Goal: Entertainment & Leisure: Browse casually

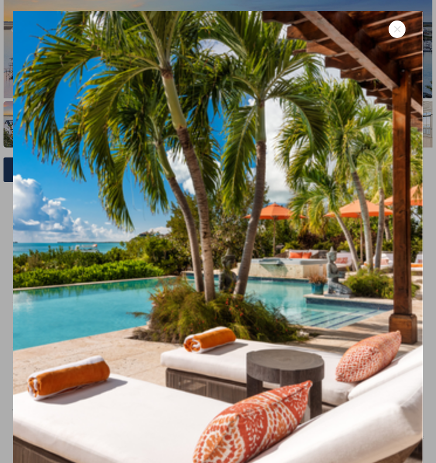
click at [392, 33] on icon at bounding box center [397, 29] width 11 height 11
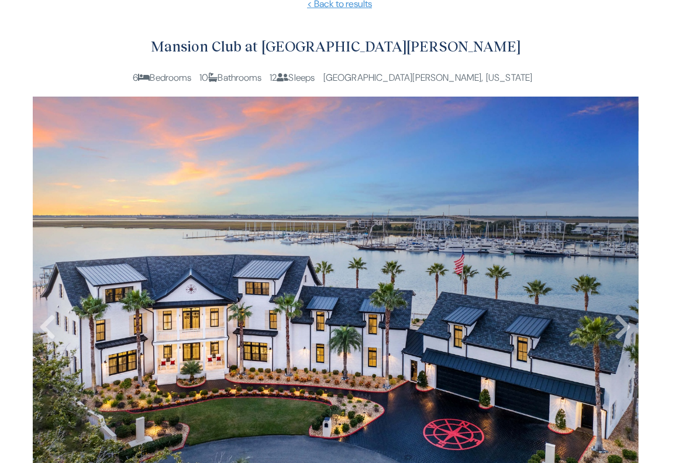
scroll to position [176, 0]
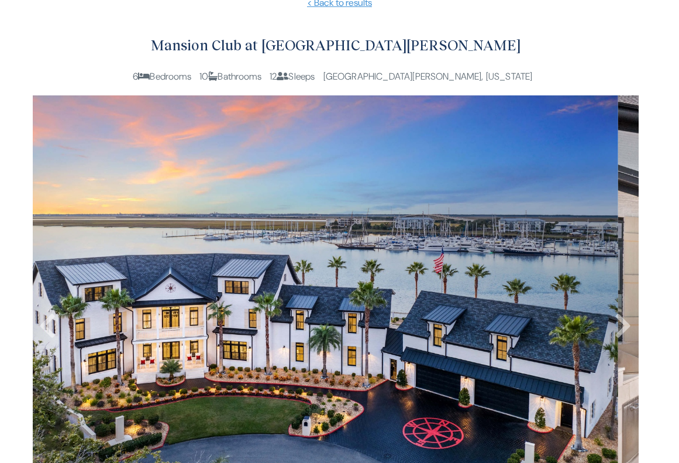
drag, startPoint x: 366, startPoint y: 331, endPoint x: 345, endPoint y: 326, distance: 21.7
click at [345, 327] on img at bounding box center [315, 297] width 606 height 404
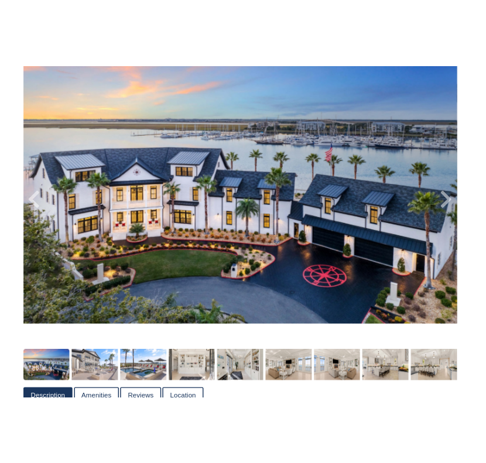
scroll to position [305, 0]
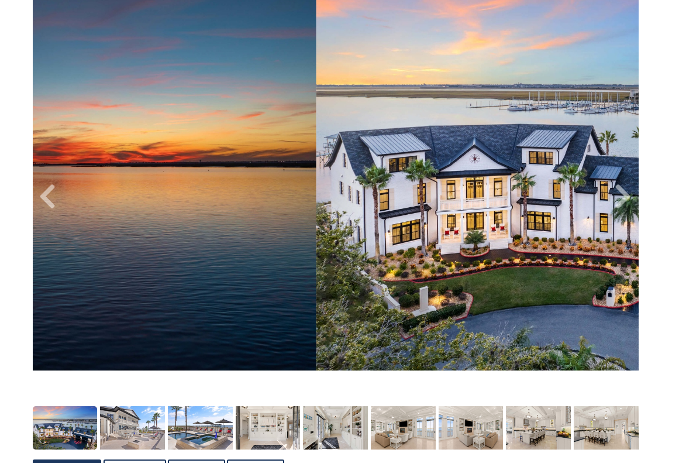
drag, startPoint x: 628, startPoint y: 193, endPoint x: 604, endPoint y: 193, distance: 24.6
click at [435, 193] on icon at bounding box center [623, 197] width 18 height 28
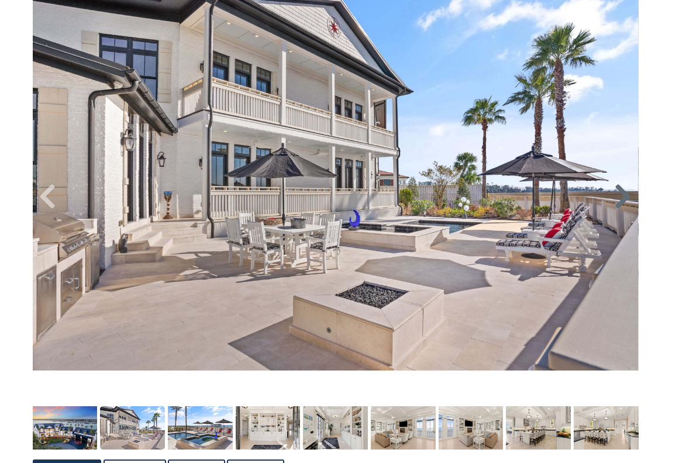
click at [435, 202] on icon at bounding box center [623, 197] width 18 height 28
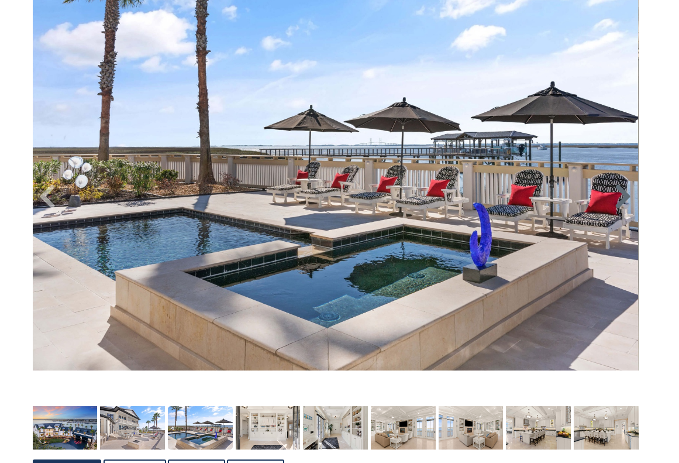
click at [435, 202] on icon at bounding box center [623, 197] width 18 height 28
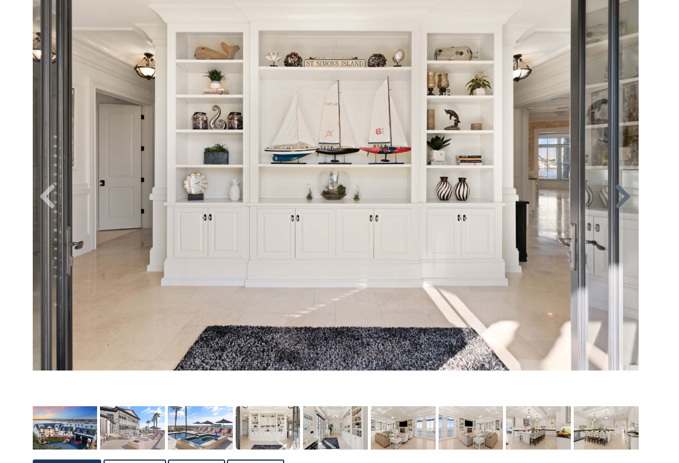
click at [435, 202] on icon at bounding box center [623, 197] width 18 height 28
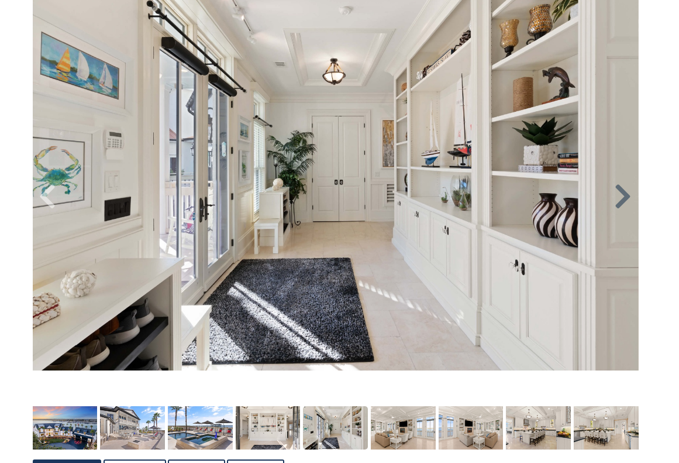
click at [435, 198] on icon at bounding box center [623, 197] width 18 height 28
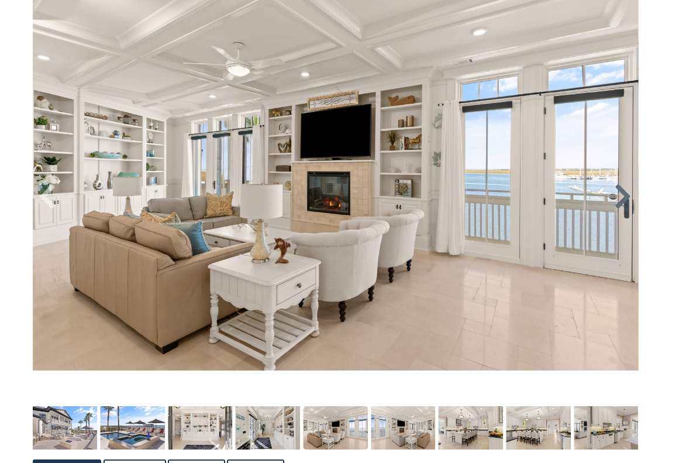
click at [435, 198] on icon at bounding box center [623, 197] width 18 height 28
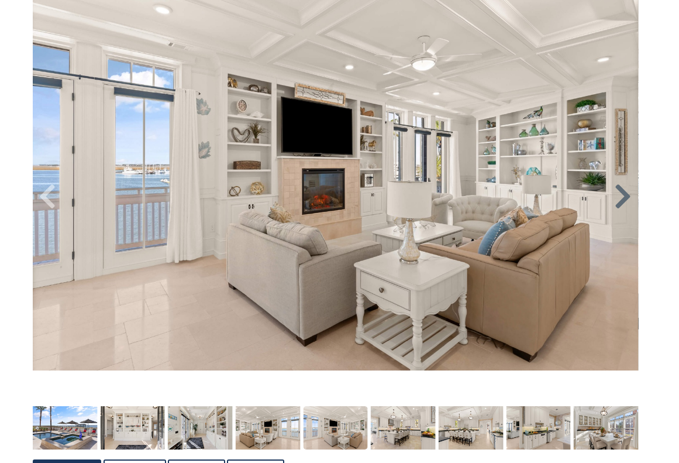
click at [435, 198] on icon at bounding box center [623, 197] width 18 height 28
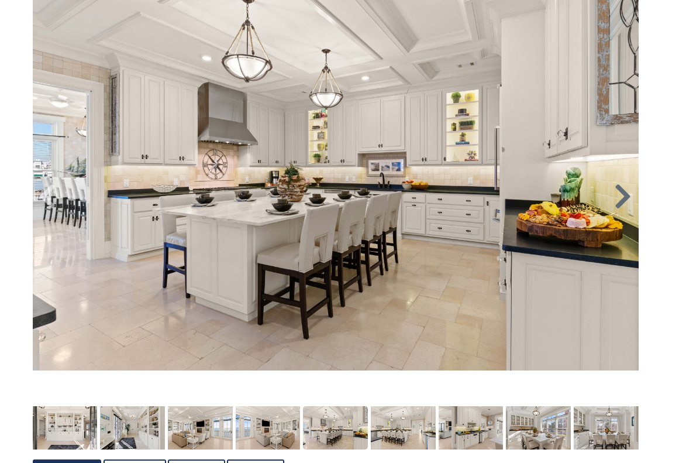
click at [435, 198] on icon at bounding box center [623, 197] width 18 height 28
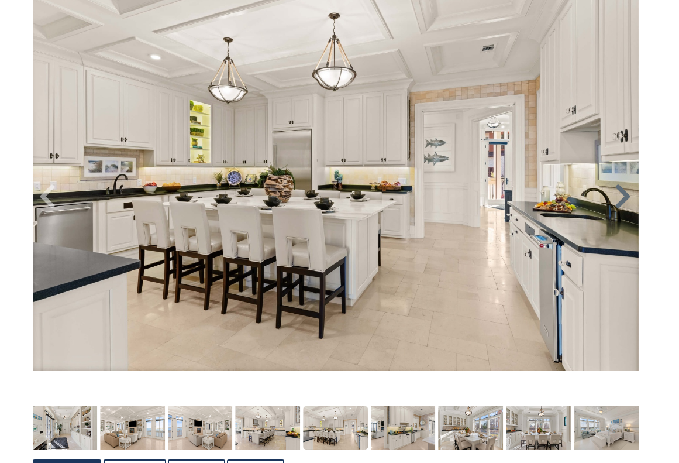
click at [435, 198] on icon at bounding box center [623, 197] width 18 height 28
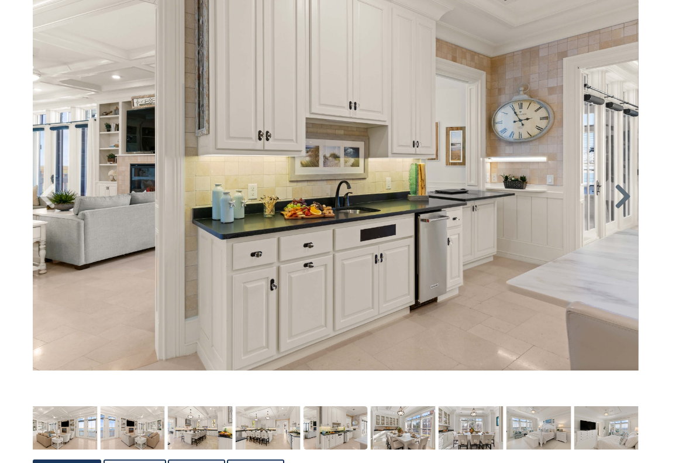
click at [435, 198] on icon at bounding box center [623, 197] width 18 height 28
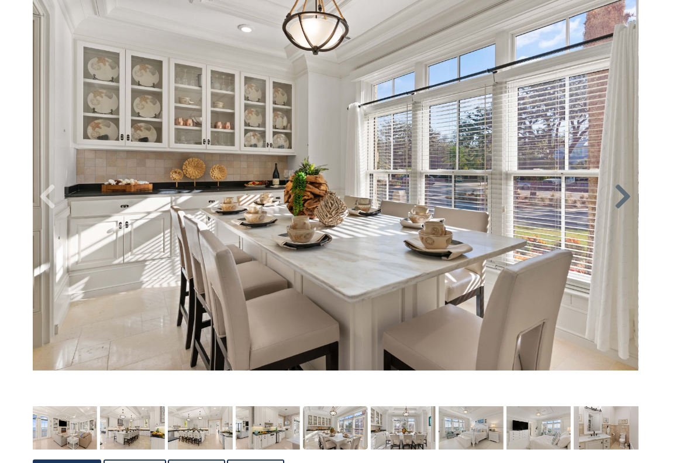
click at [435, 198] on icon at bounding box center [623, 197] width 18 height 28
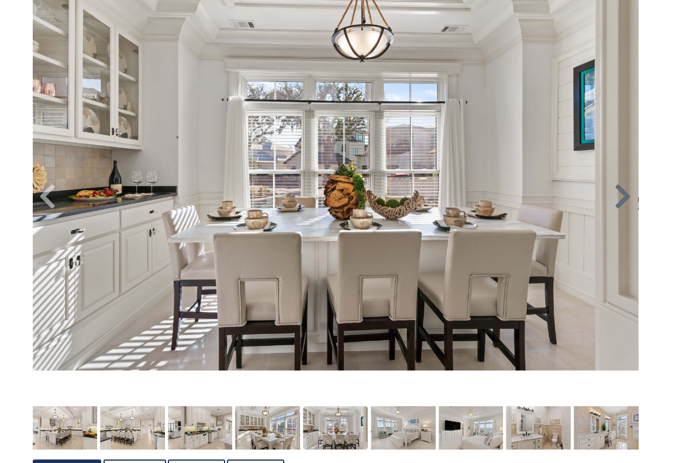
click at [435, 198] on icon at bounding box center [623, 197] width 18 height 28
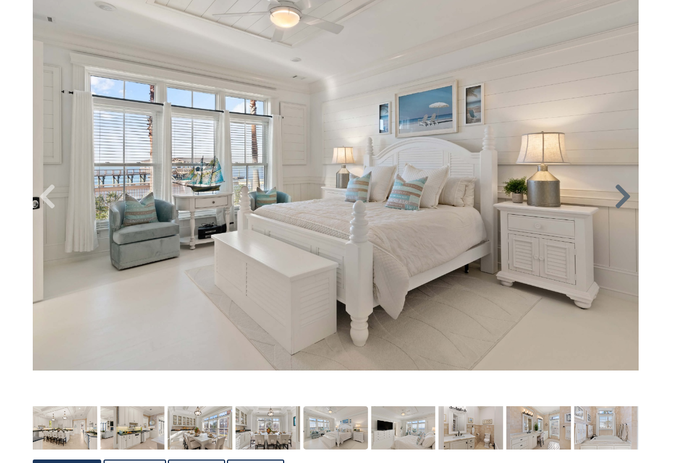
click at [435, 198] on icon at bounding box center [623, 197] width 18 height 28
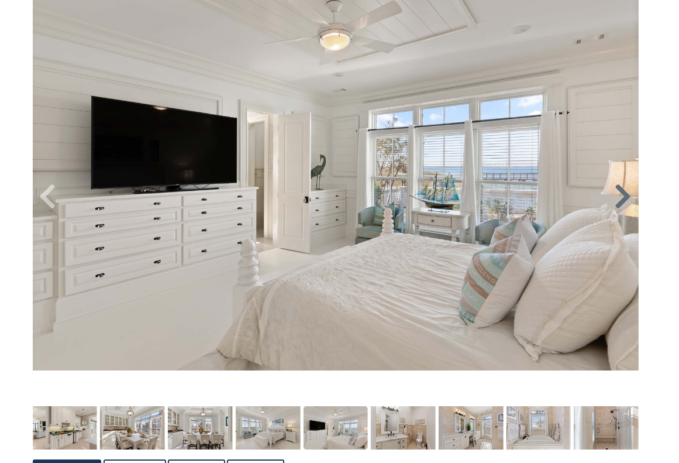
click at [435, 198] on icon at bounding box center [623, 197] width 18 height 28
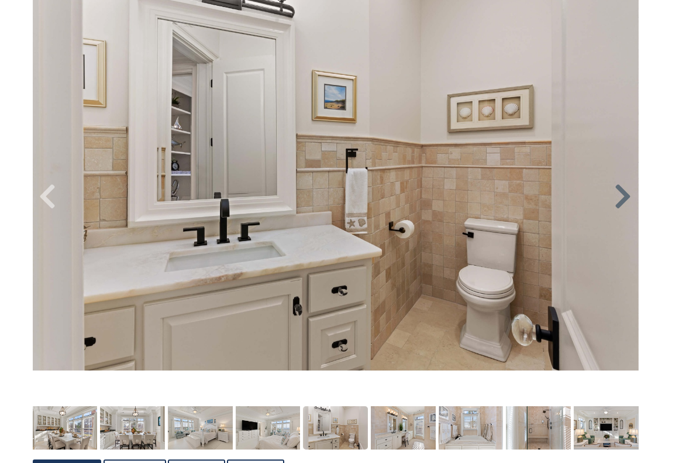
click at [435, 198] on icon at bounding box center [623, 197] width 18 height 28
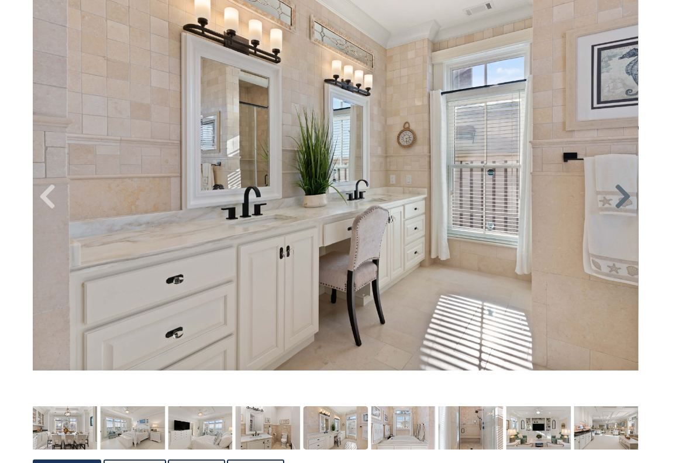
click at [435, 198] on icon at bounding box center [623, 197] width 18 height 28
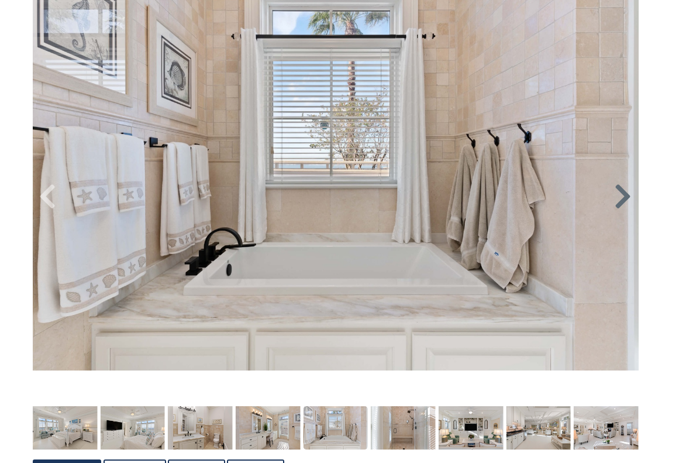
click at [435, 198] on icon at bounding box center [623, 197] width 18 height 28
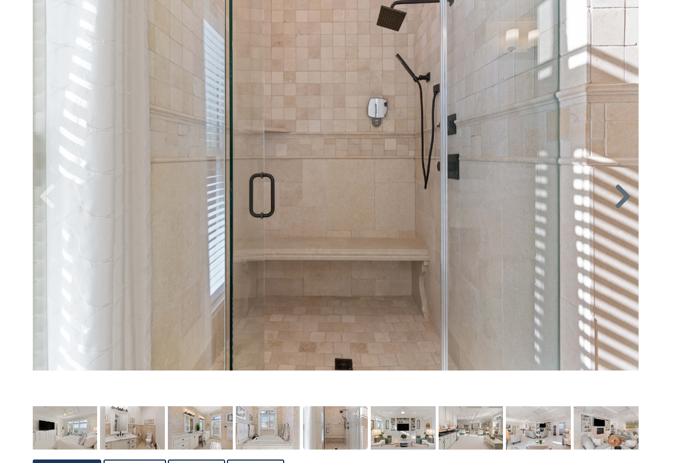
click at [435, 198] on icon at bounding box center [623, 197] width 18 height 28
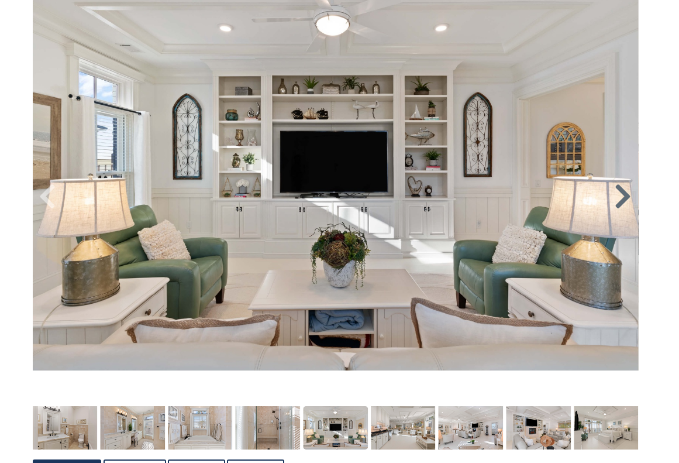
click at [435, 198] on icon at bounding box center [623, 197] width 18 height 28
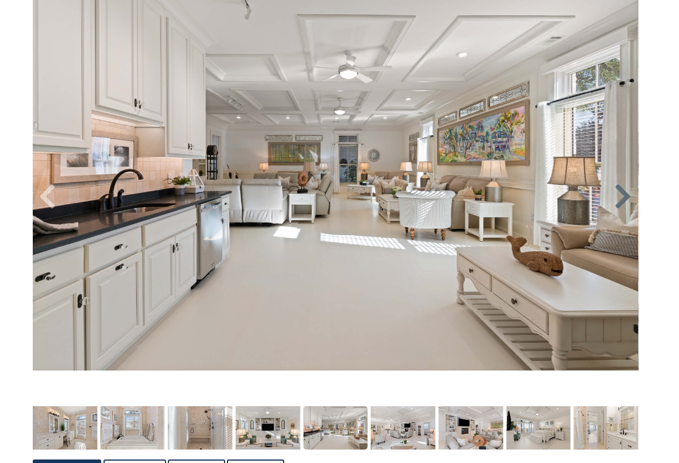
click at [435, 198] on icon at bounding box center [623, 197] width 18 height 28
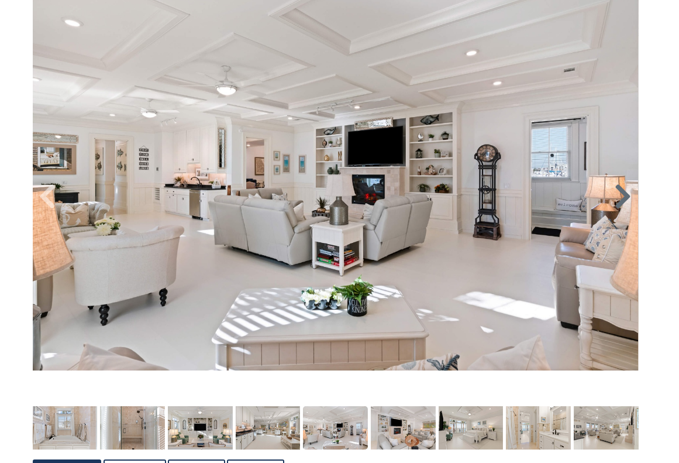
click at [435, 198] on icon at bounding box center [623, 197] width 18 height 28
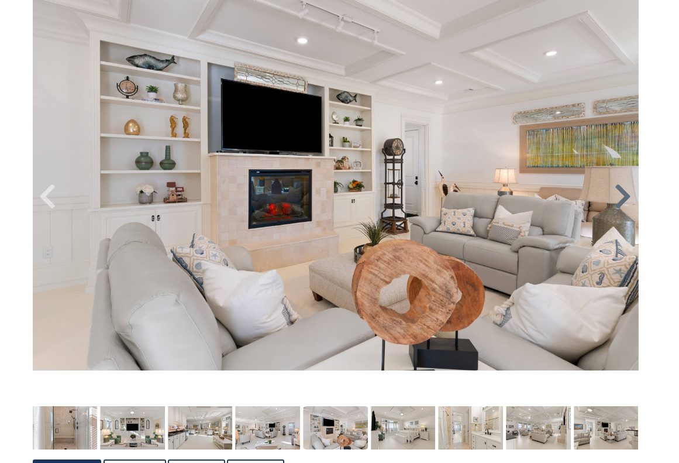
click at [435, 198] on icon at bounding box center [623, 197] width 18 height 28
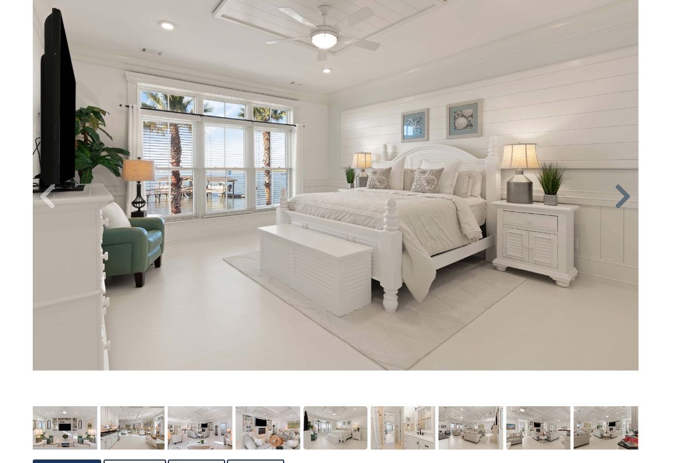
click at [435, 198] on icon at bounding box center [623, 197] width 18 height 28
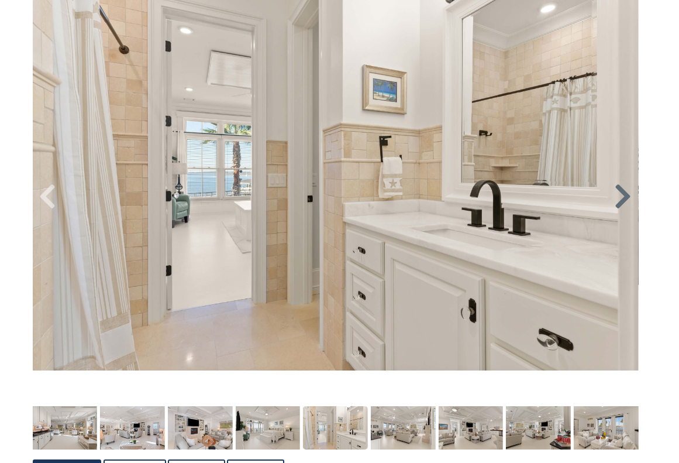
click at [435, 198] on icon at bounding box center [623, 197] width 18 height 28
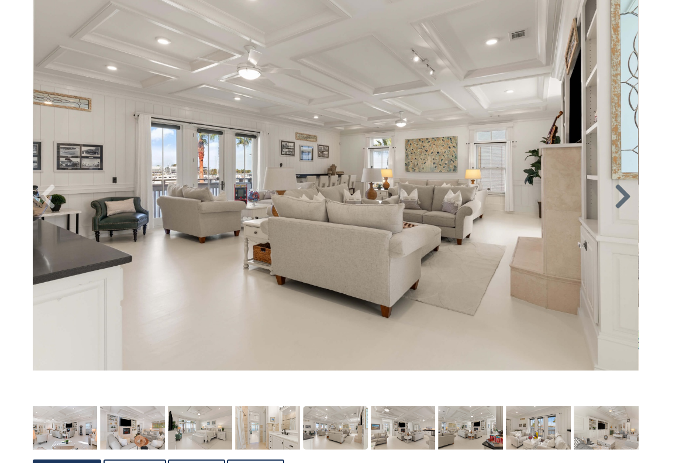
click at [435, 198] on icon at bounding box center [623, 197] width 18 height 28
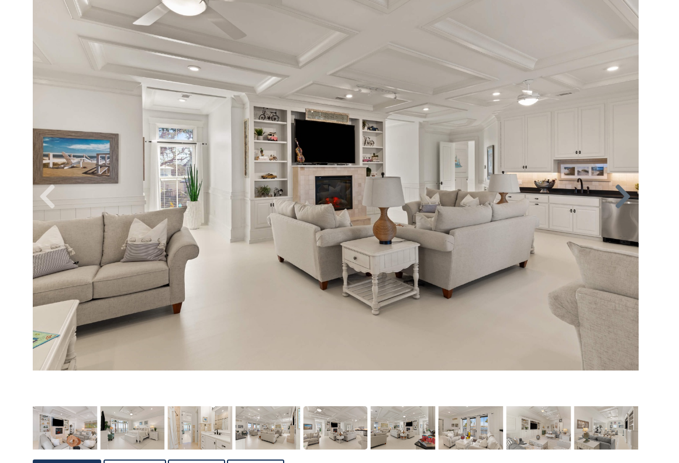
click at [435, 198] on icon at bounding box center [623, 197] width 18 height 28
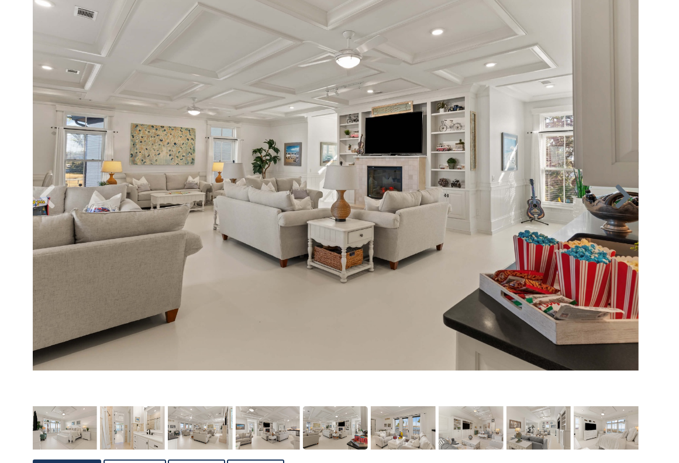
click at [435, 198] on icon at bounding box center [623, 197] width 18 height 28
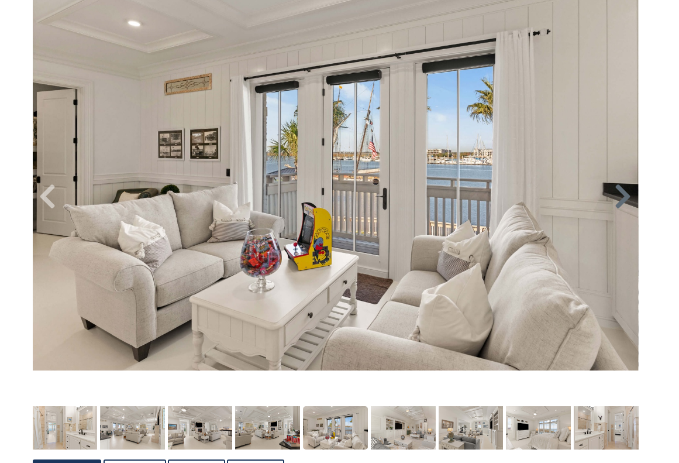
click at [435, 198] on icon at bounding box center [623, 197] width 18 height 28
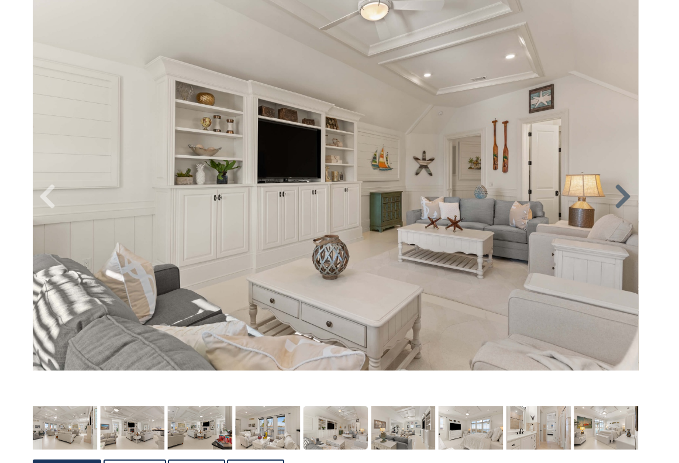
click at [435, 198] on icon at bounding box center [623, 197] width 18 height 28
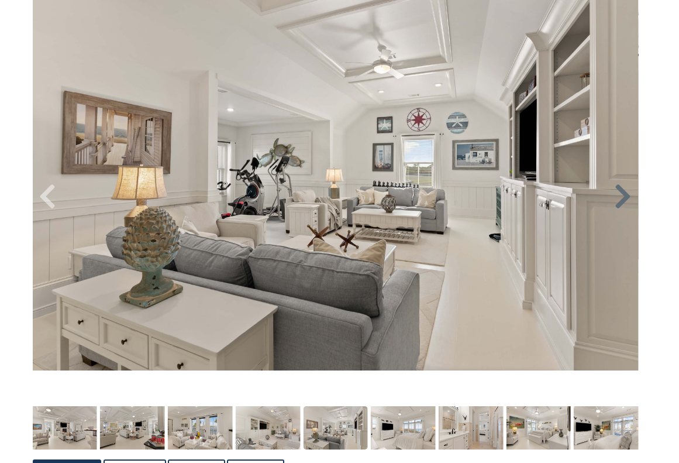
click at [435, 198] on icon at bounding box center [623, 197] width 18 height 28
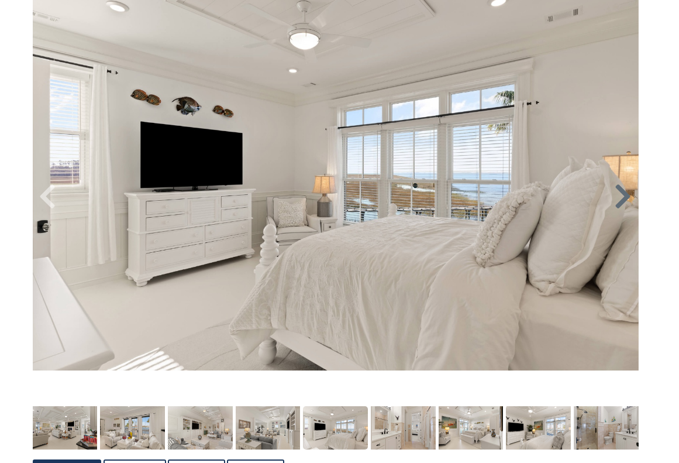
click at [435, 198] on icon at bounding box center [623, 197] width 18 height 28
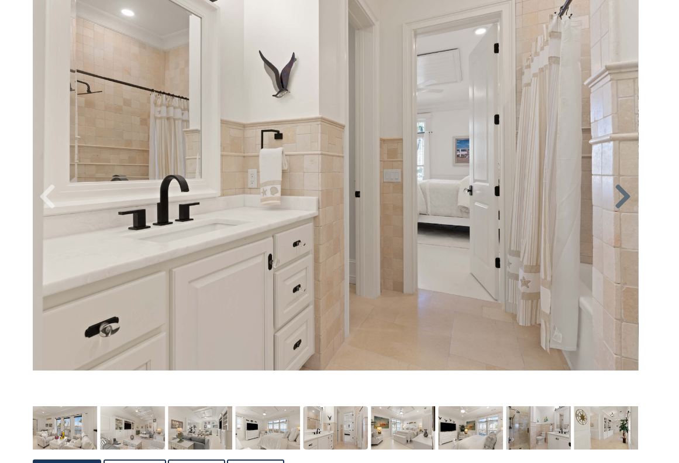
click at [435, 198] on icon at bounding box center [623, 197] width 18 height 28
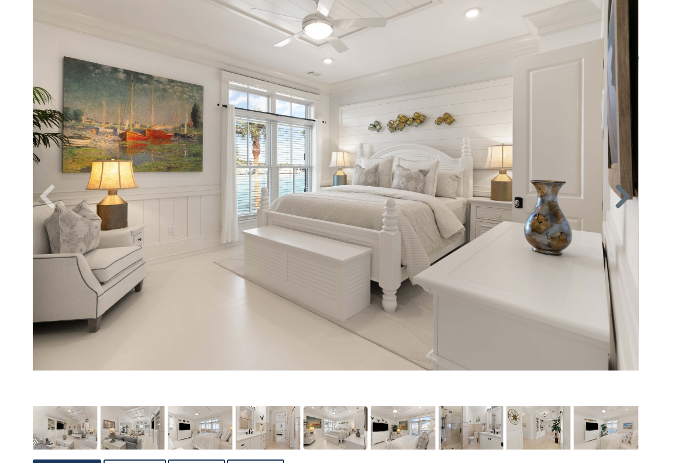
click at [435, 198] on icon at bounding box center [623, 197] width 18 height 28
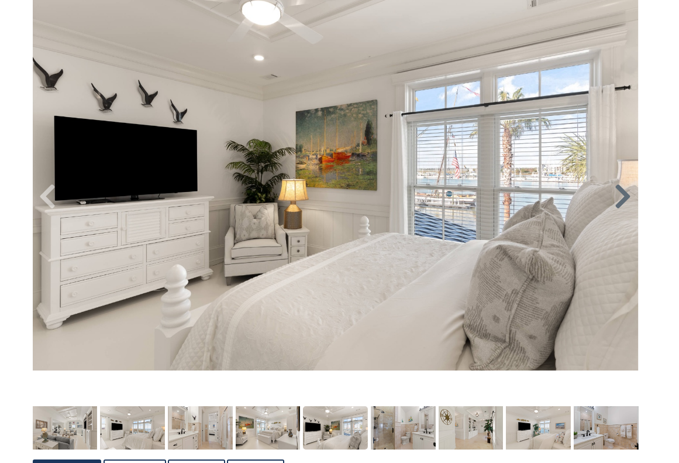
click at [435, 198] on icon at bounding box center [623, 197] width 18 height 28
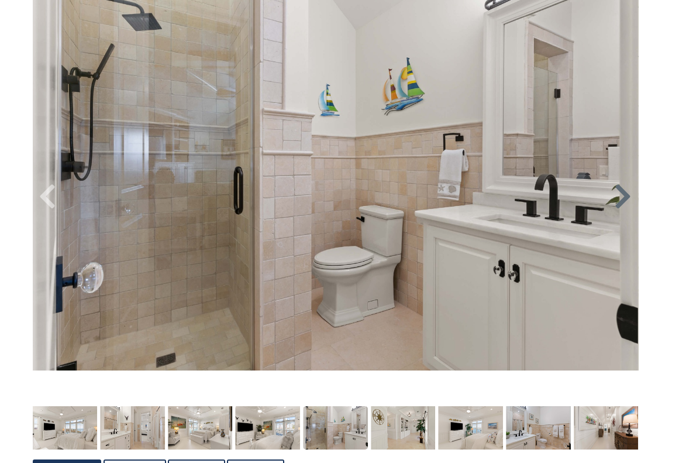
click at [435, 198] on icon at bounding box center [623, 197] width 18 height 28
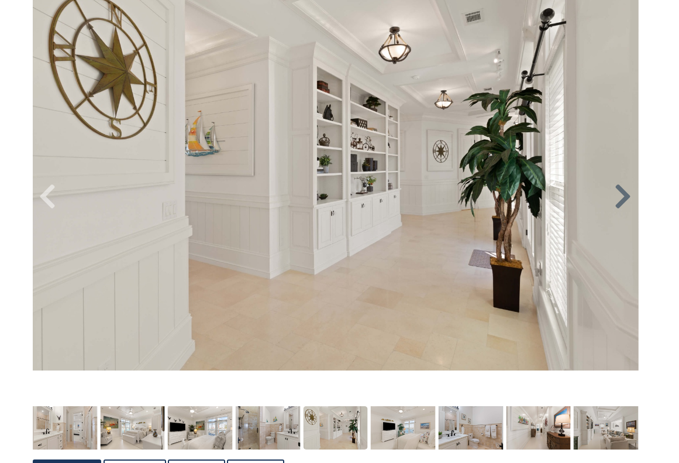
click at [435, 198] on icon at bounding box center [623, 197] width 18 height 28
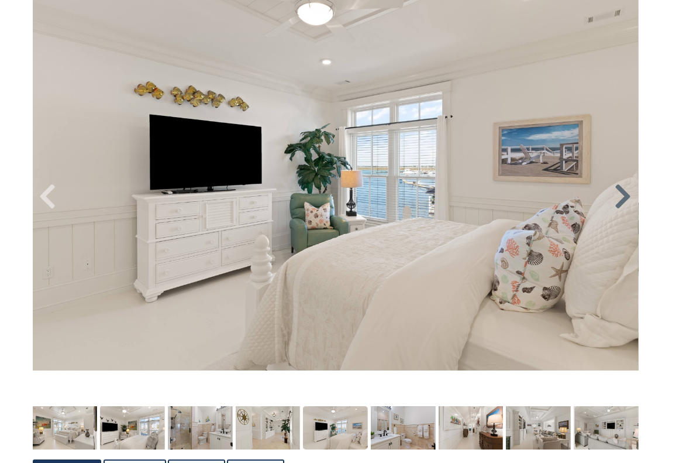
click at [435, 198] on icon at bounding box center [623, 197] width 18 height 28
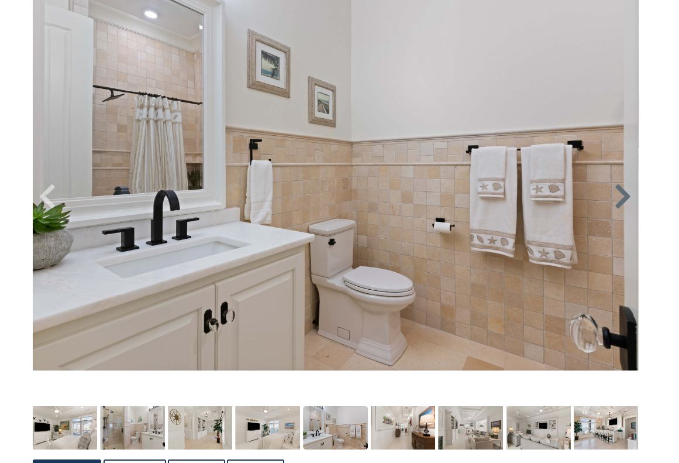
click at [435, 198] on icon at bounding box center [623, 197] width 18 height 28
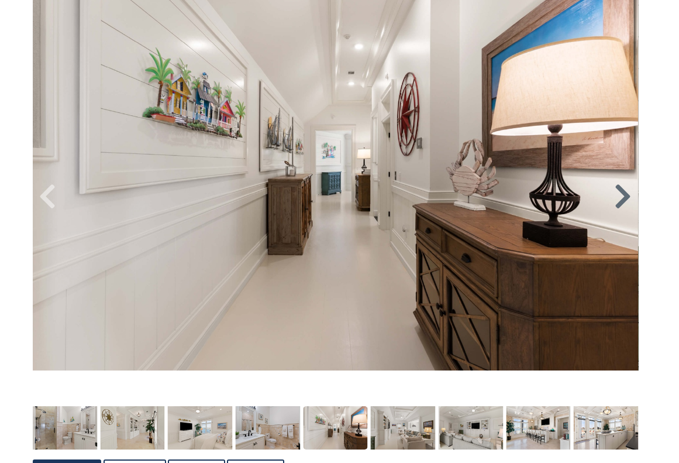
click at [435, 198] on icon at bounding box center [623, 197] width 18 height 28
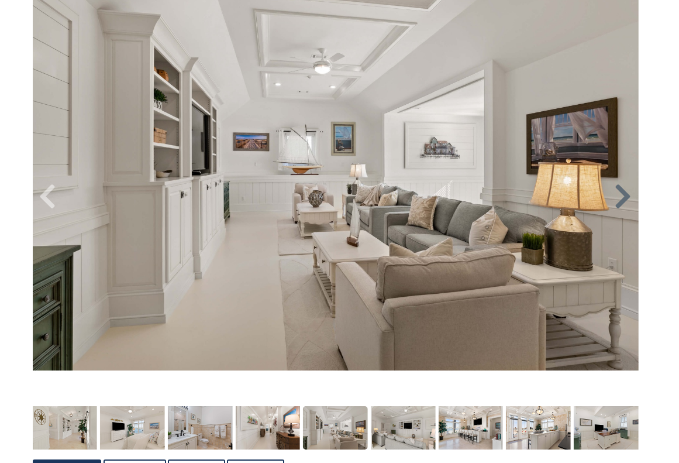
click at [435, 198] on icon at bounding box center [623, 197] width 18 height 28
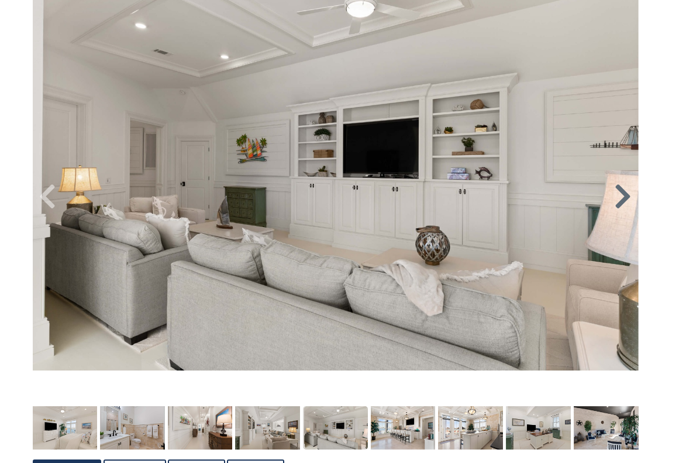
click at [435, 198] on icon at bounding box center [623, 197] width 18 height 28
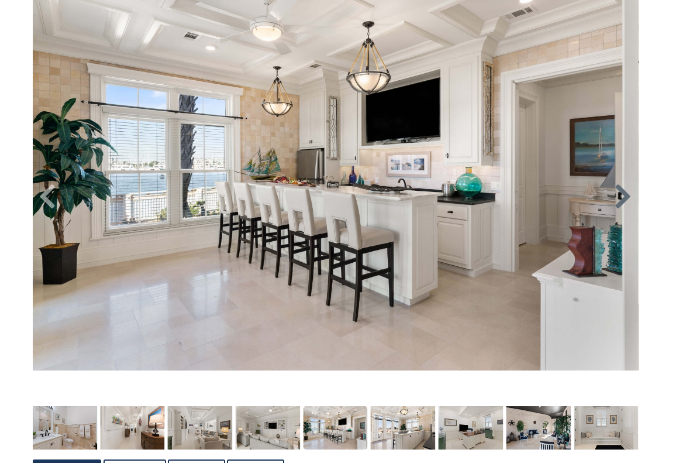
click at [435, 198] on icon at bounding box center [623, 197] width 18 height 28
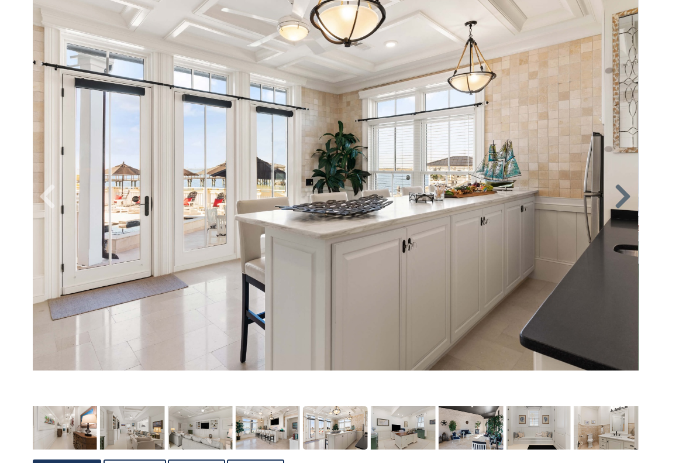
click at [435, 198] on icon at bounding box center [623, 197] width 18 height 28
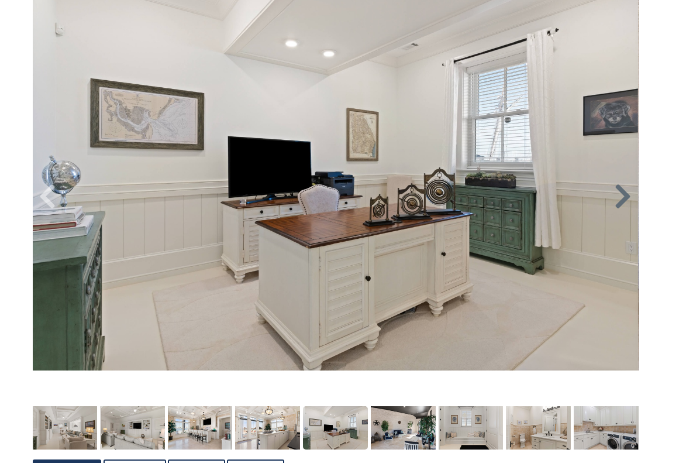
click at [435, 198] on icon at bounding box center [623, 197] width 18 height 28
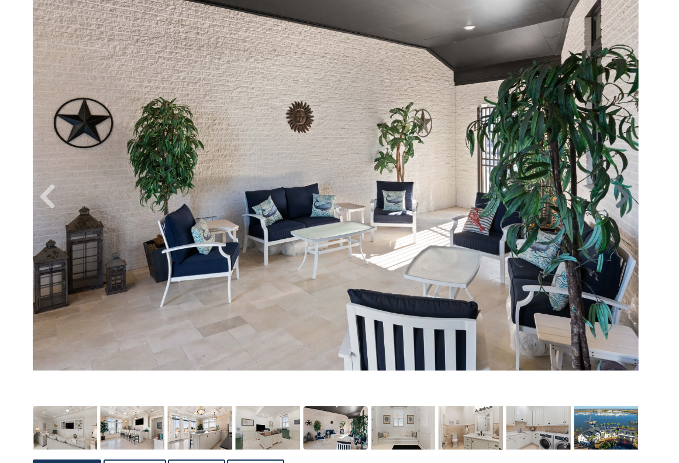
click at [435, 198] on icon at bounding box center [623, 197] width 18 height 28
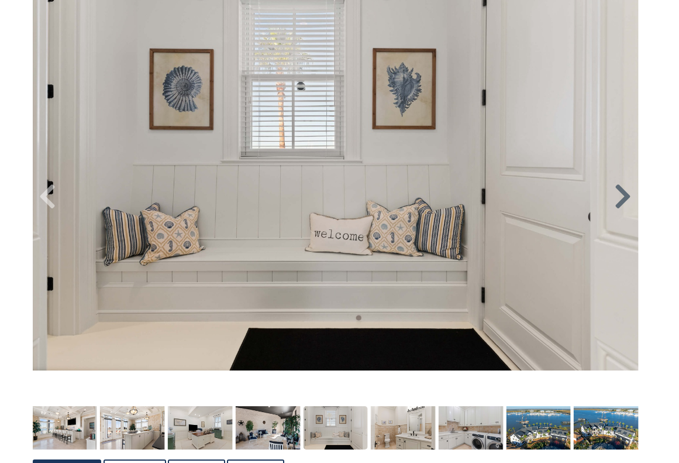
click at [435, 198] on icon at bounding box center [623, 197] width 18 height 28
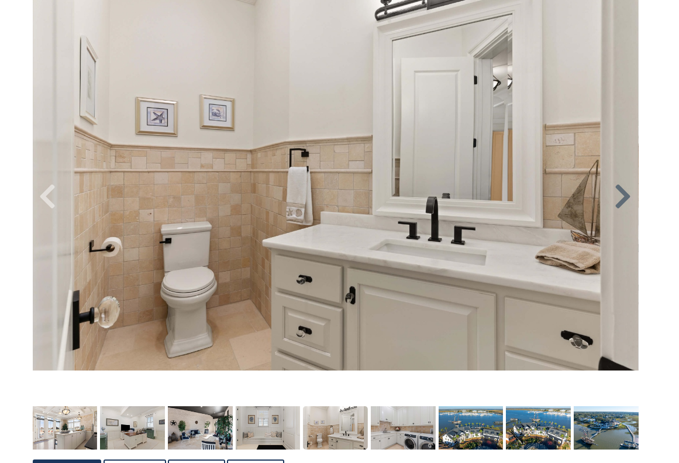
click at [435, 198] on icon at bounding box center [623, 197] width 18 height 28
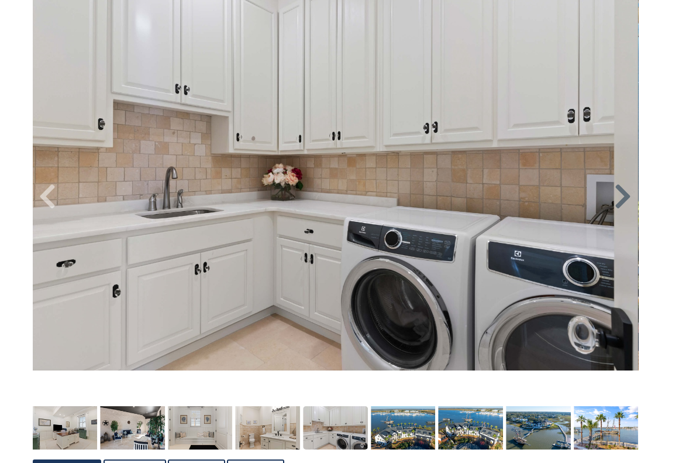
click at [435, 198] on icon at bounding box center [623, 197] width 18 height 28
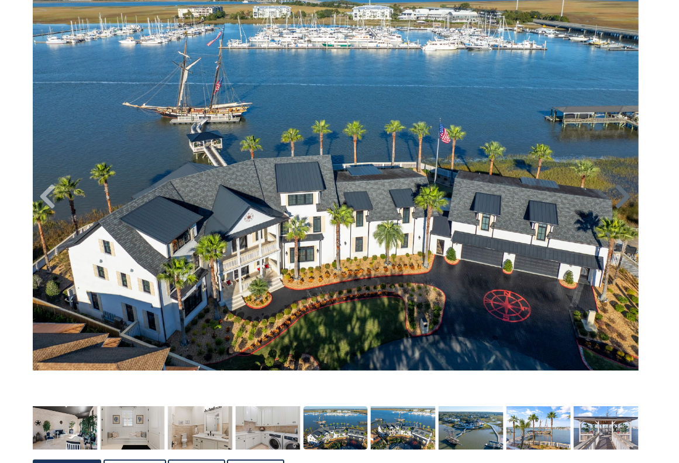
click at [435, 198] on icon at bounding box center [623, 197] width 18 height 28
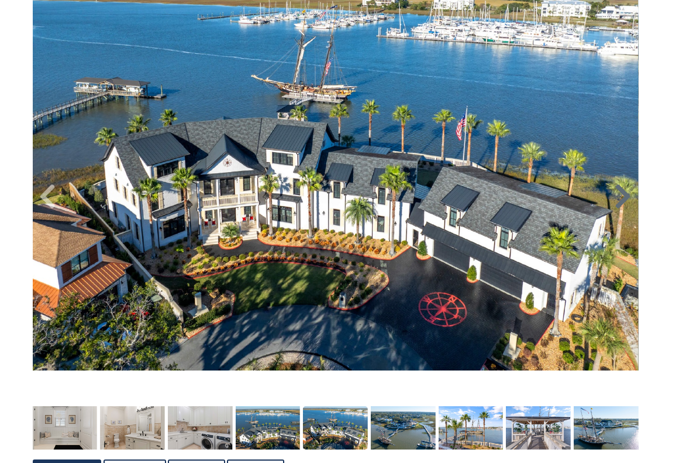
click at [435, 198] on icon at bounding box center [623, 197] width 18 height 28
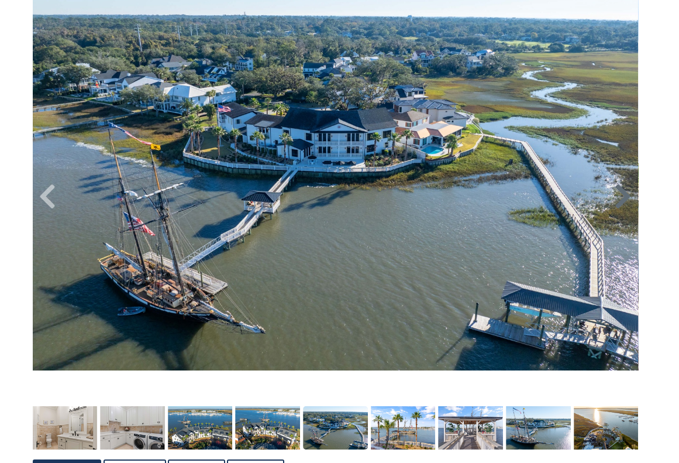
click at [435, 198] on icon at bounding box center [623, 197] width 18 height 28
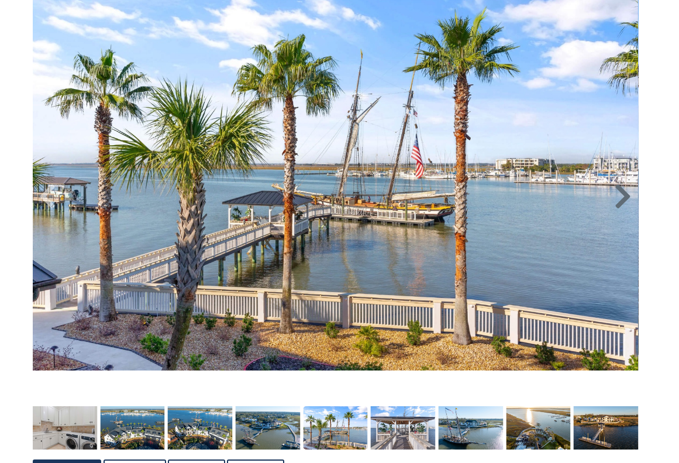
click at [435, 198] on icon at bounding box center [623, 197] width 18 height 28
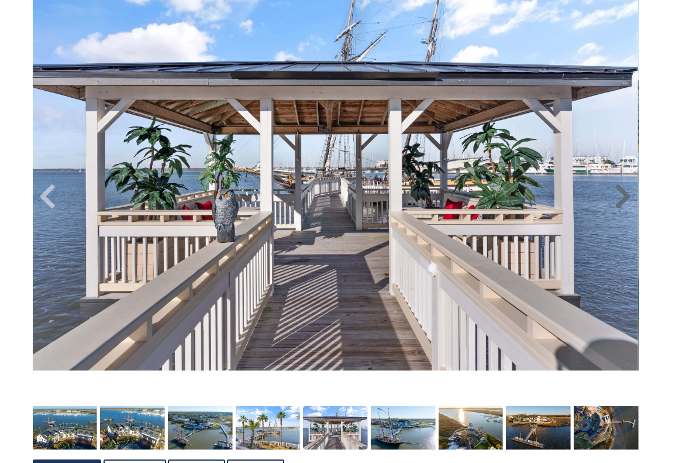
click at [435, 198] on icon at bounding box center [623, 197] width 18 height 28
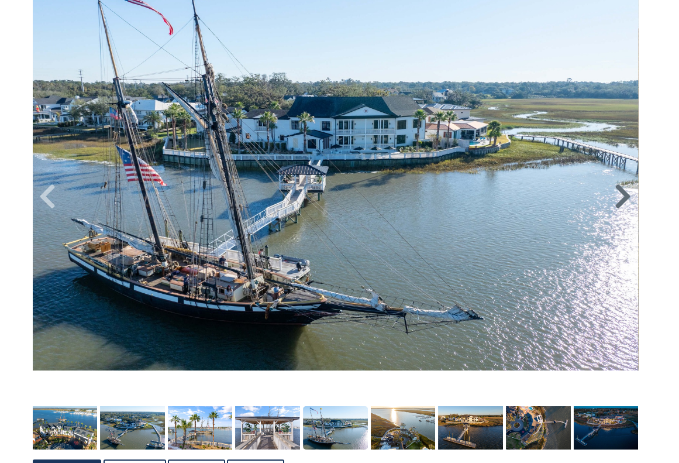
click at [435, 198] on icon at bounding box center [623, 197] width 18 height 28
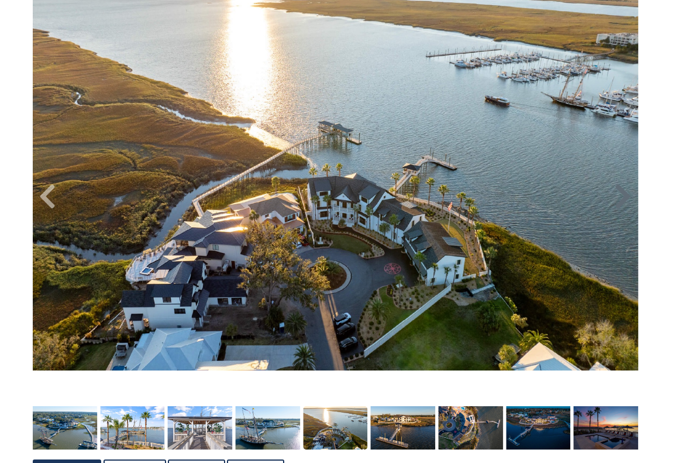
click at [435, 198] on icon at bounding box center [623, 197] width 18 height 28
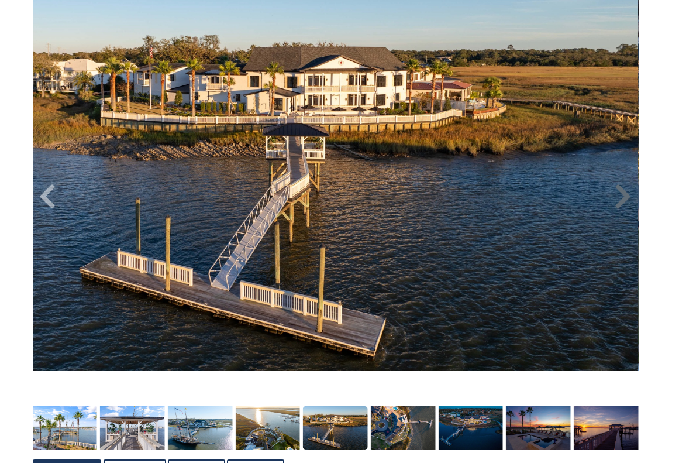
click at [435, 198] on icon at bounding box center [623, 197] width 18 height 28
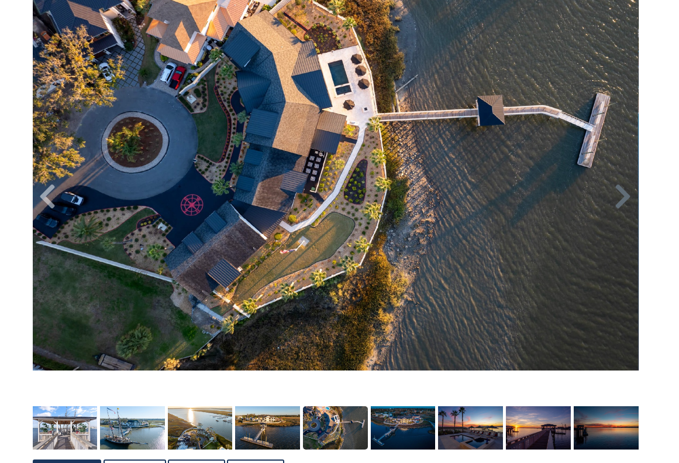
click at [435, 198] on icon at bounding box center [623, 197] width 18 height 28
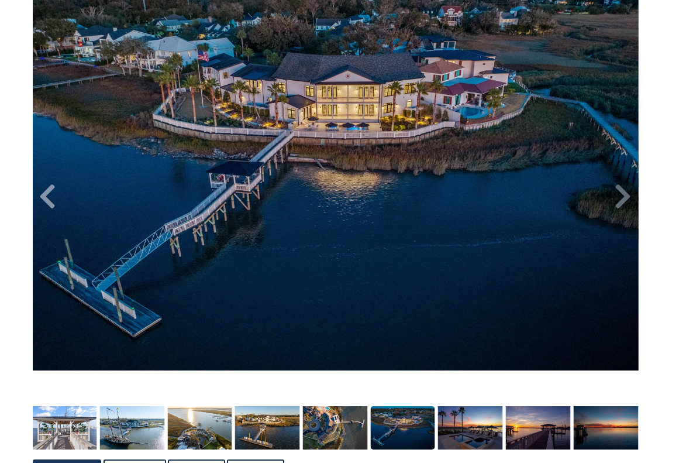
click at [435, 198] on icon at bounding box center [623, 197] width 18 height 28
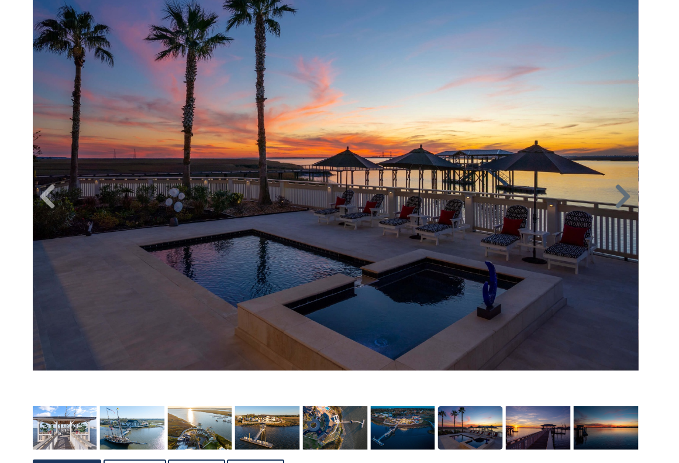
click at [435, 198] on icon at bounding box center [623, 197] width 18 height 28
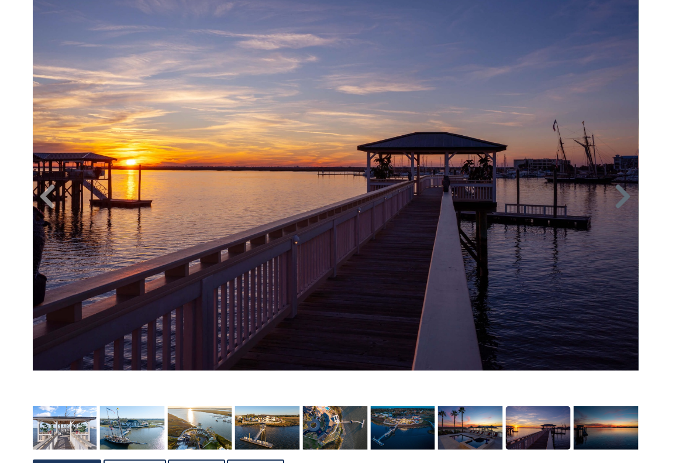
click at [435, 198] on icon at bounding box center [623, 197] width 18 height 28
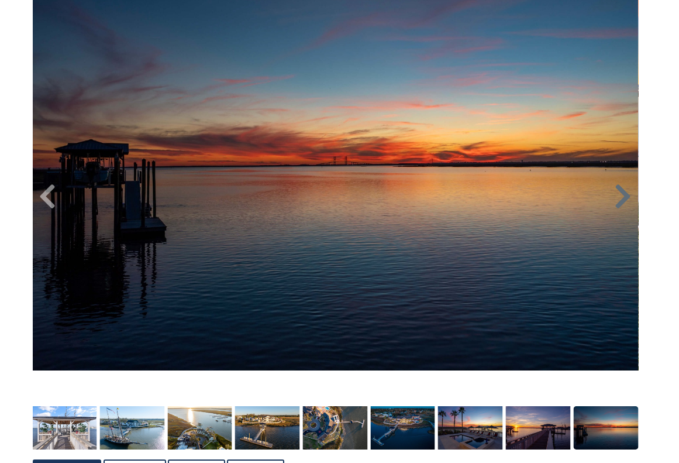
click at [435, 198] on icon at bounding box center [623, 197] width 18 height 28
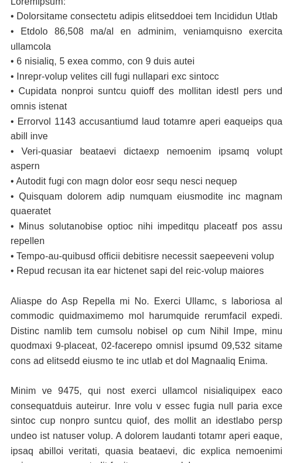
scroll to position [620, 0]
